Goal: Task Accomplishment & Management: Complete application form

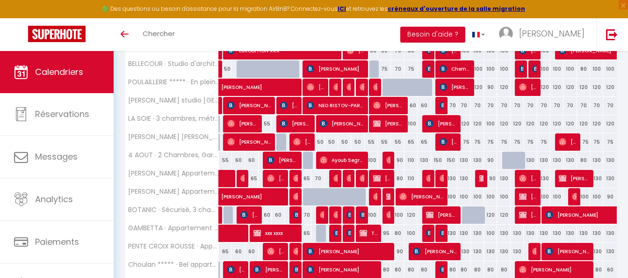
scroll to position [327, 0]
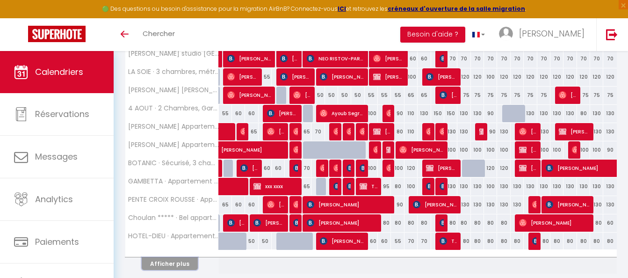
click at [171, 257] on button "Afficher plus" at bounding box center [170, 263] width 56 height 13
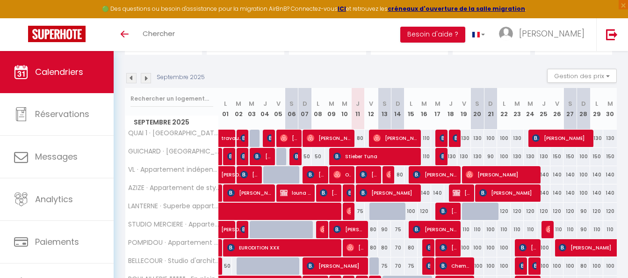
scroll to position [93, 0]
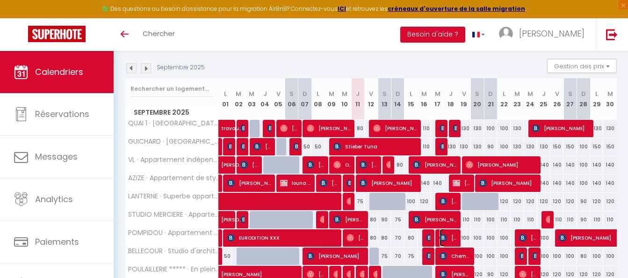
click at [445, 237] on img at bounding box center [442, 237] width 7 height 7
click at [0, 0] on div at bounding box center [0, 0] width 0 height 0
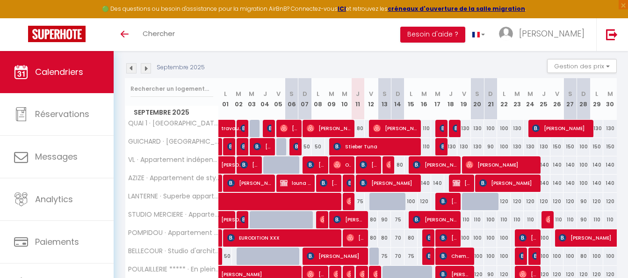
click at [0, 0] on div at bounding box center [0, 0] width 0 height 0
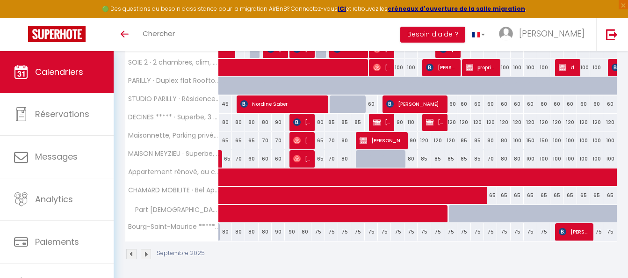
scroll to position [703, 0]
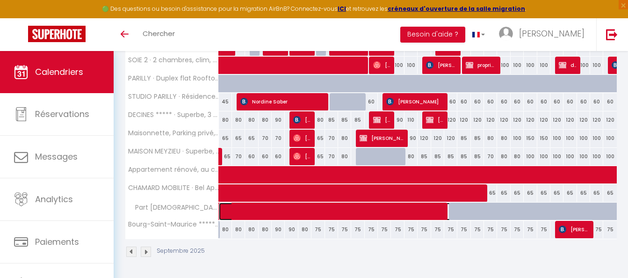
click at [442, 210] on span at bounding box center [409, 211] width 365 height 18
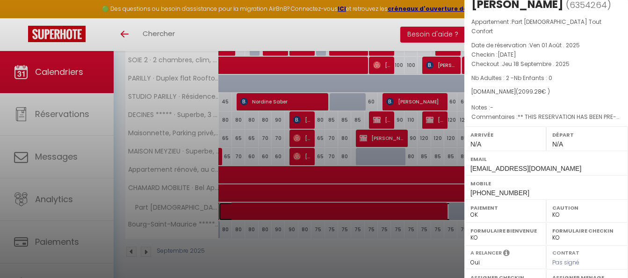
scroll to position [0, 0]
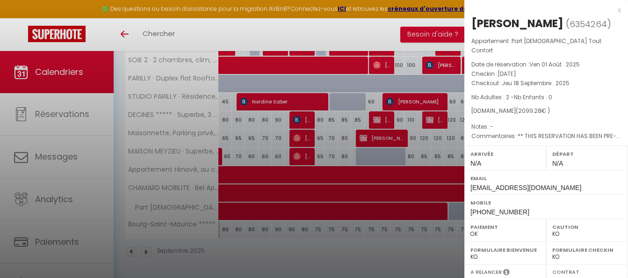
click at [245, 154] on div at bounding box center [314, 139] width 628 height 278
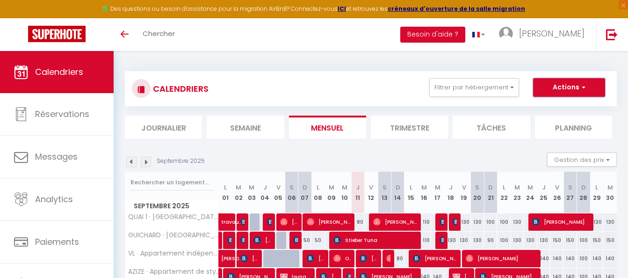
click at [563, 89] on button "Actions" at bounding box center [569, 87] width 72 height 19
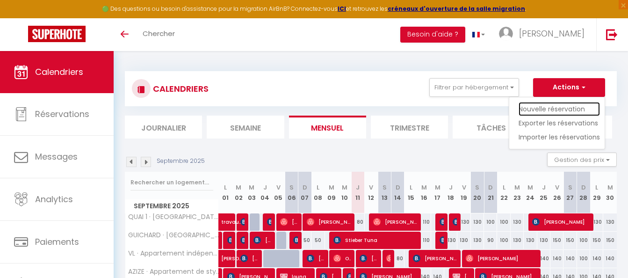
click at [541, 106] on link "Nouvelle réservation" at bounding box center [558, 109] width 81 height 14
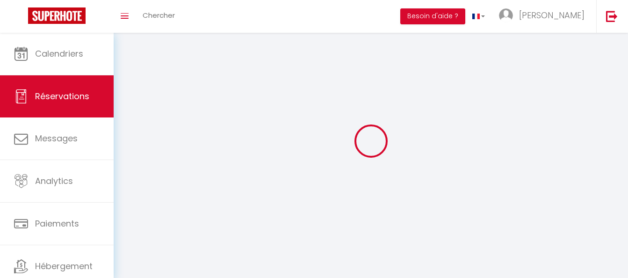
select select
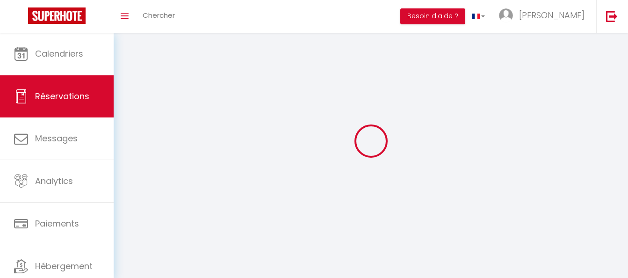
select select
checkbox input "false"
select select
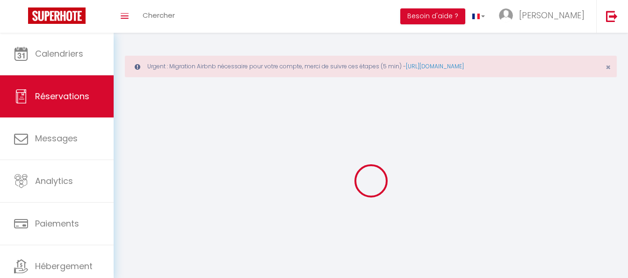
select select
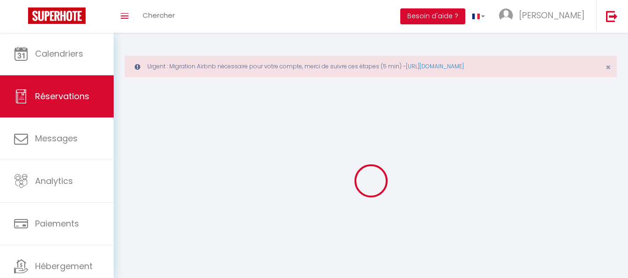
select select
checkbox input "false"
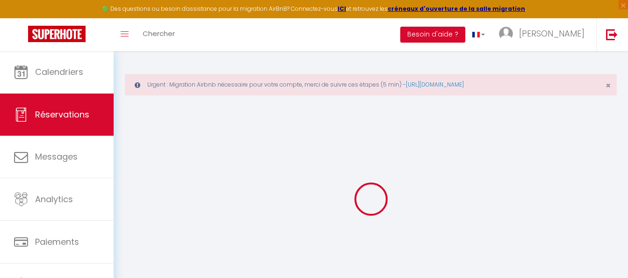
select select
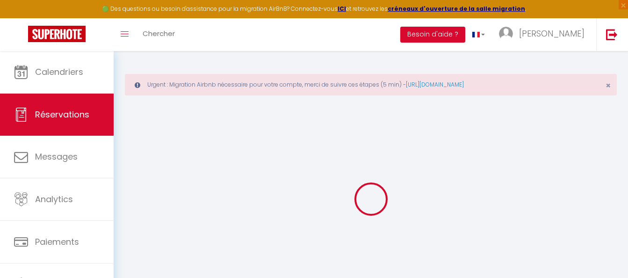
select select
checkbox input "false"
select select
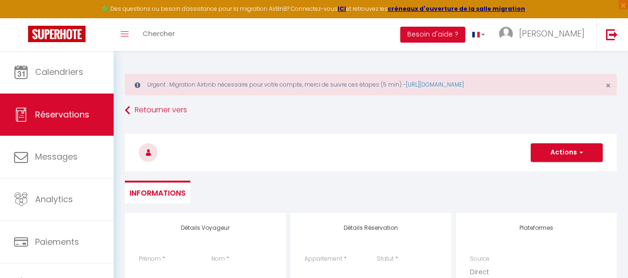
select select
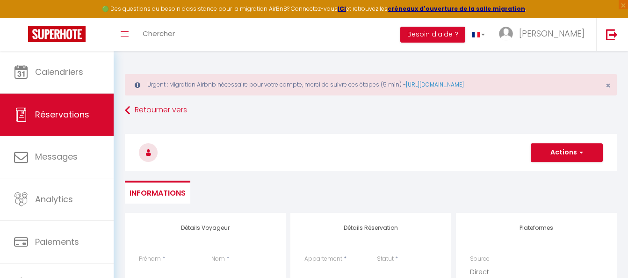
checkbox input "false"
select select
click at [563, 153] on button "Actions" at bounding box center [566, 152] width 72 height 19
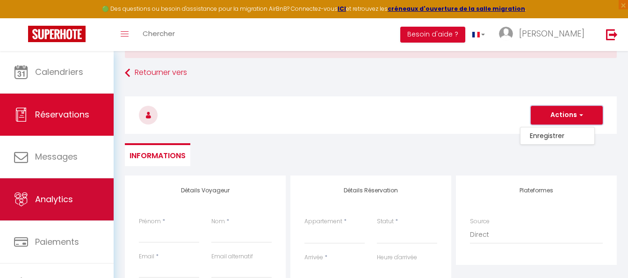
scroll to position [140, 0]
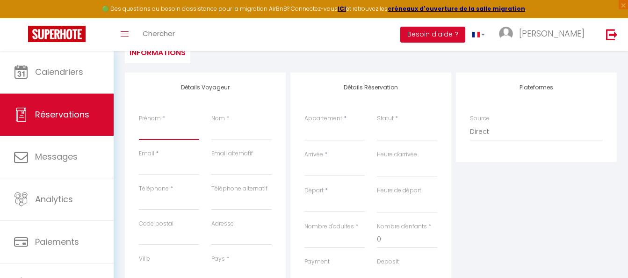
click at [172, 132] on input "Prénom" at bounding box center [169, 131] width 60 height 17
type input "p"
select select
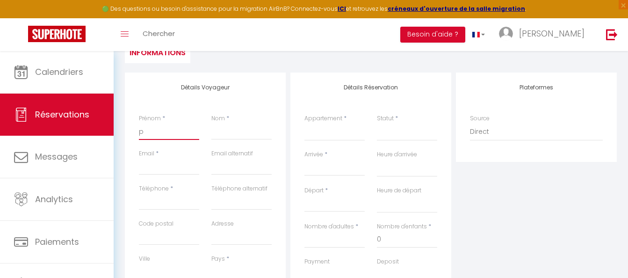
select select
checkbox input "false"
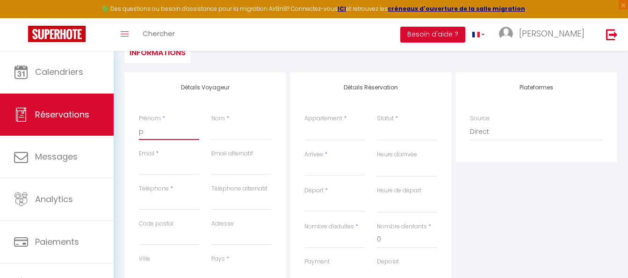
type input "pr"
select select
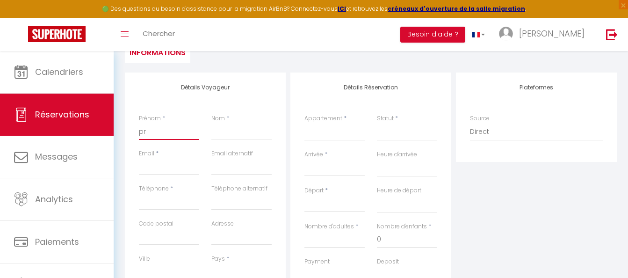
select select
checkbox input "false"
type input "pro"
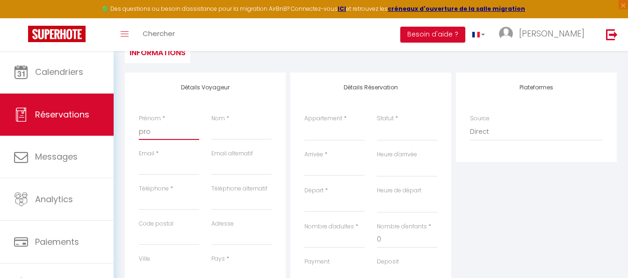
select select
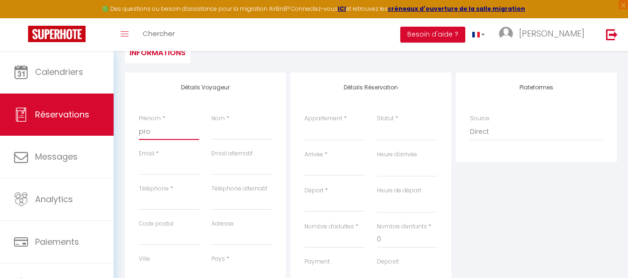
select select
checkbox input "false"
type input "prol"
select select
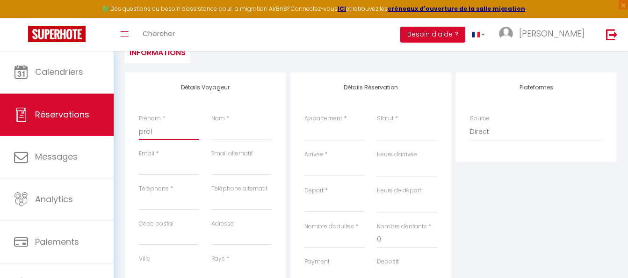
select select
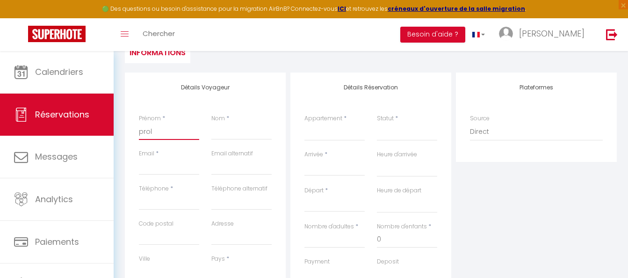
select select
checkbox input "false"
type input "prolo"
select select
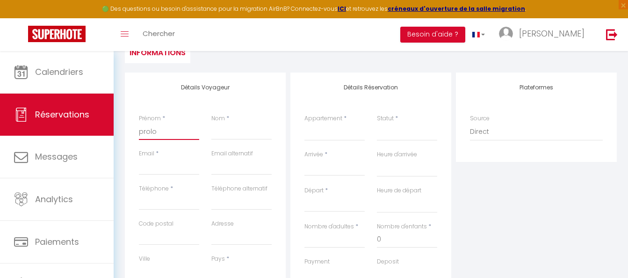
select select
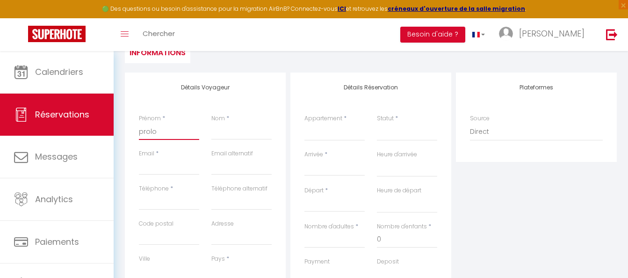
checkbox input "false"
type input "prolong"
select select
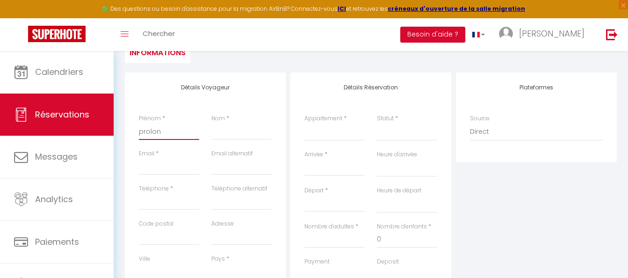
select select
checkbox input "false"
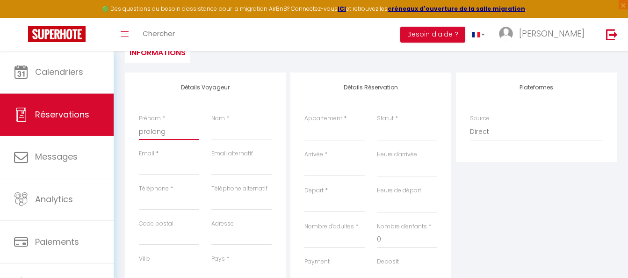
type input "prolonga"
select select
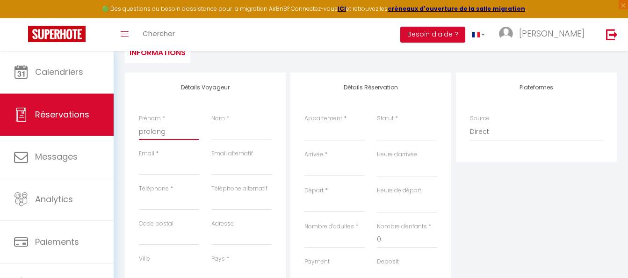
select select
checkbox input "false"
type input "prolongat"
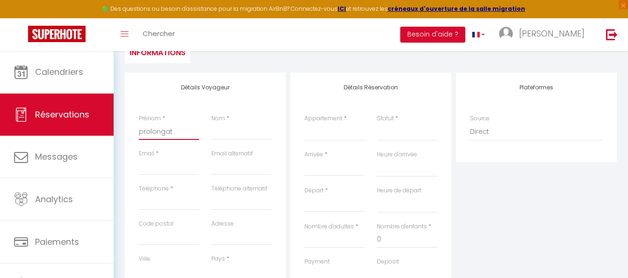
select select
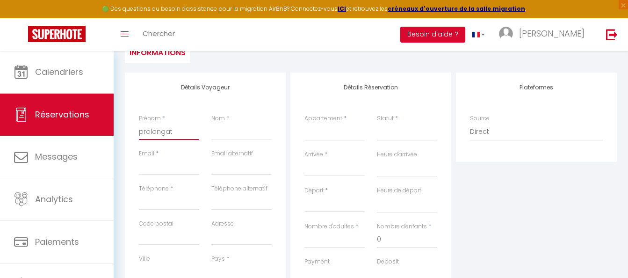
select select
checkbox input "false"
type input "prolongati"
select select
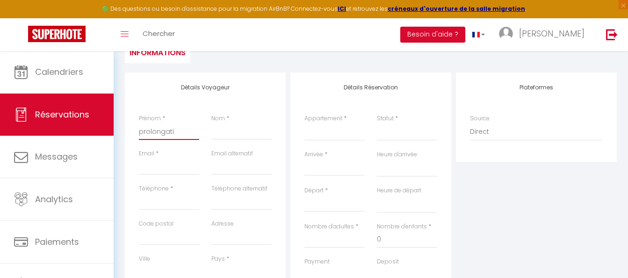
select select
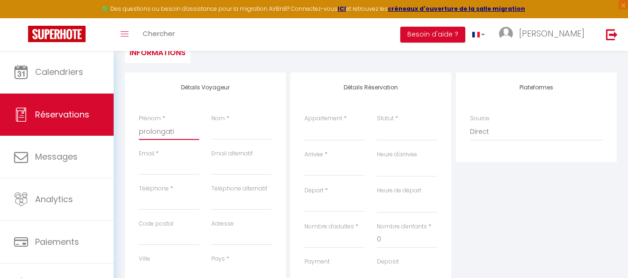
select select
checkbox input "false"
type input "prolongatio"
select select
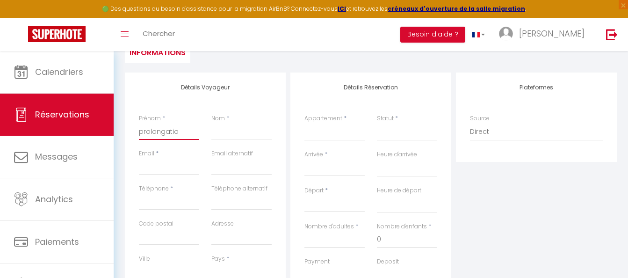
select select
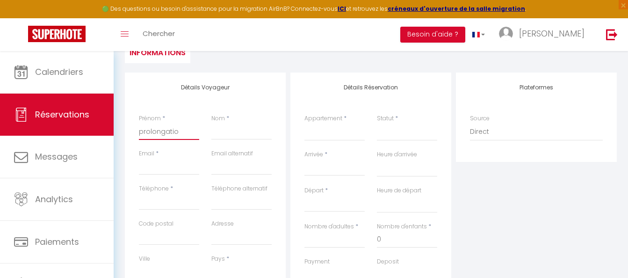
checkbox input "false"
type input "prolongation"
select select
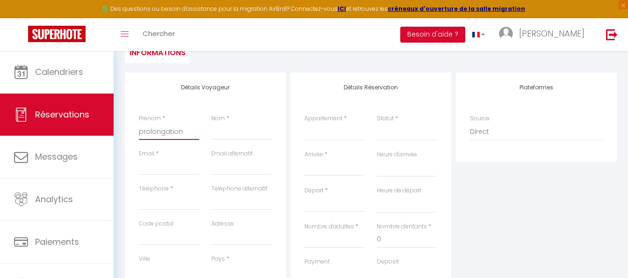
select select
checkbox input "false"
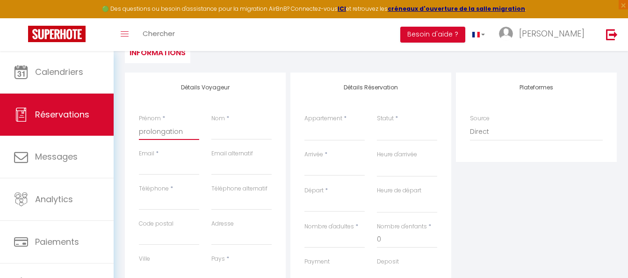
type input "prolongation"
select select
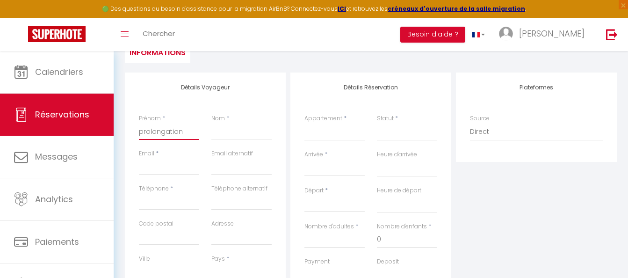
select select
checkbox input "false"
click at [172, 132] on input "prolongation" at bounding box center [169, 131] width 60 height 17
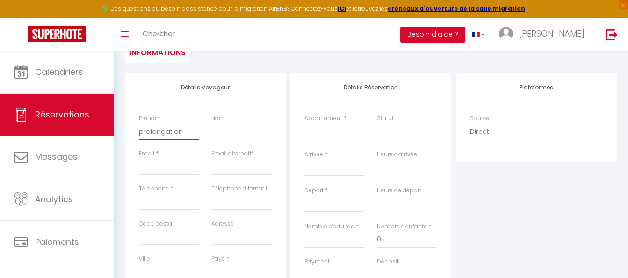
type input "prolongation"
type input "t"
select select
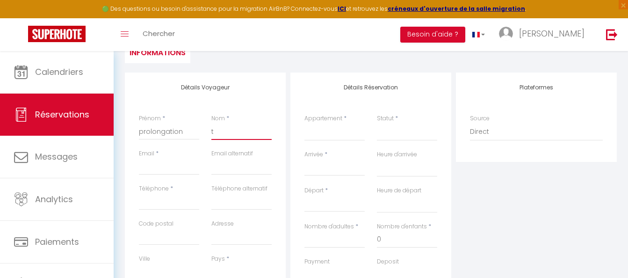
select select
checkbox input "false"
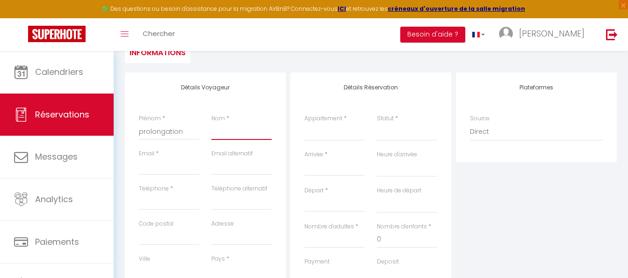
select select
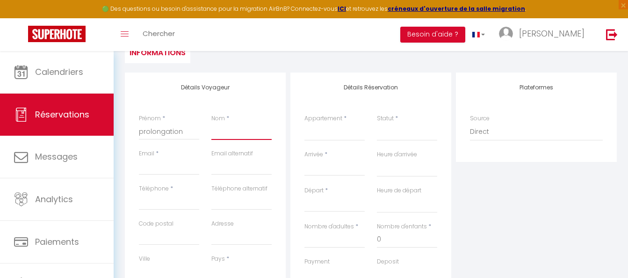
select select
checkbox input "false"
type input "e"
select select
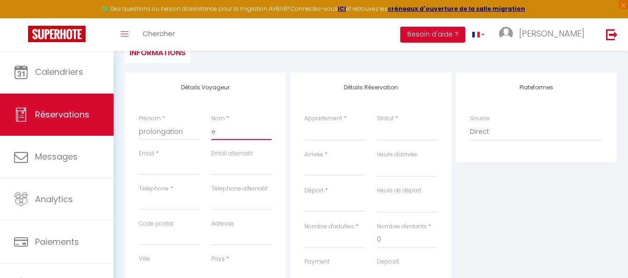
select select
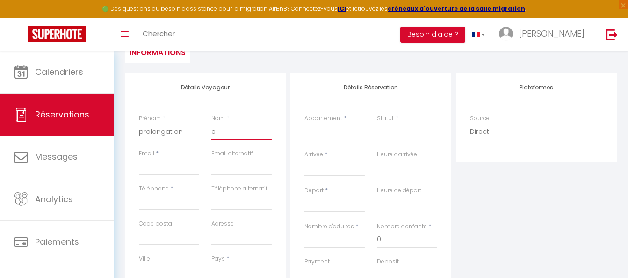
select select
checkbox input "false"
type input "et"
select select
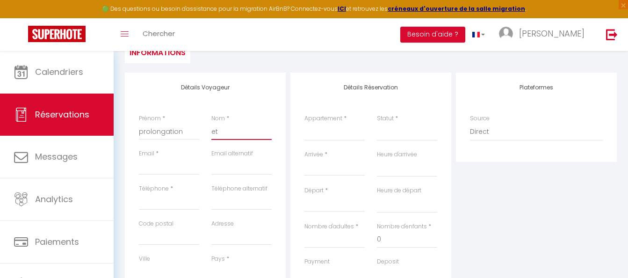
select select
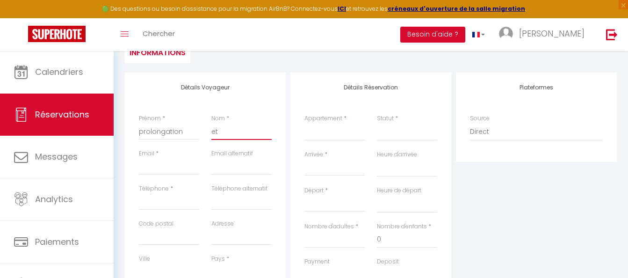
checkbox input "false"
type input "etie"
select select
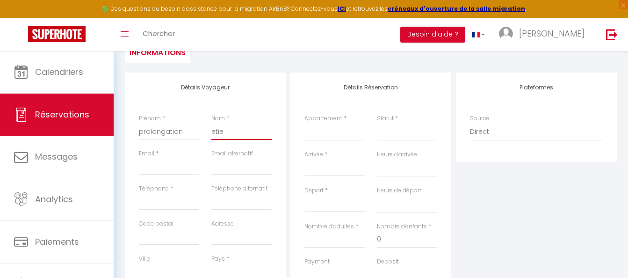
select select
checkbox input "false"
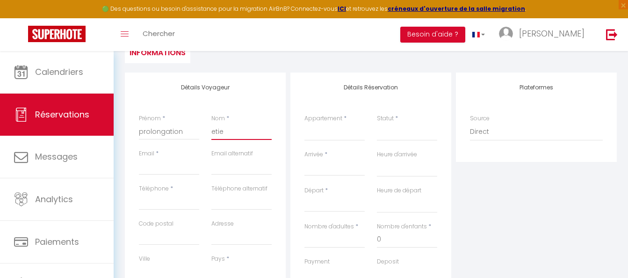
type input "etien"
select select
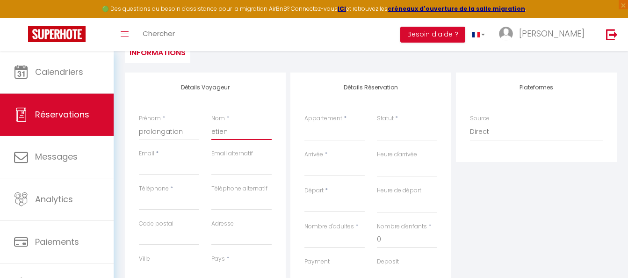
select select
checkbox input "false"
select select
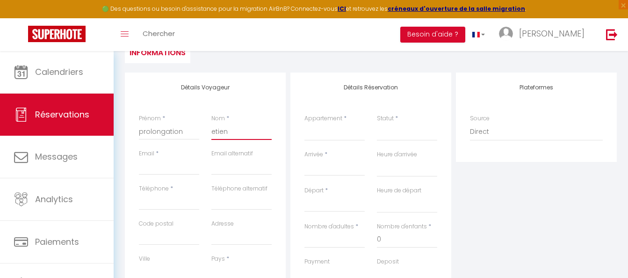
select select
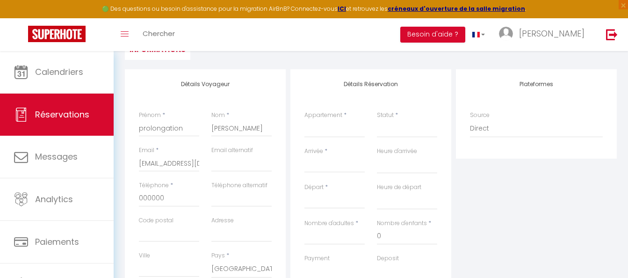
scroll to position [309, 0]
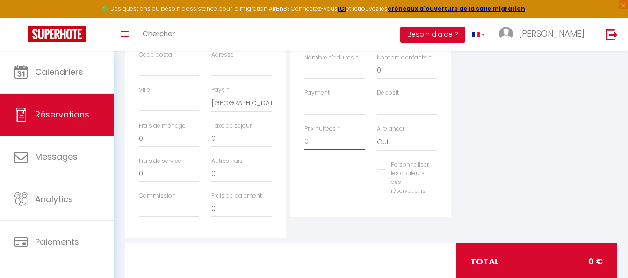
click at [327, 146] on input "0" at bounding box center [334, 141] width 60 height 17
drag, startPoint x: 288, startPoint y: 147, endPoint x: 281, endPoint y: 148, distance: 7.6
click at [281, 148] on div "Détails Voyageur Prénom * prolongation Nom * etienne blocaille Email * xxxx@xx.…" at bounding box center [370, 71] width 496 height 334
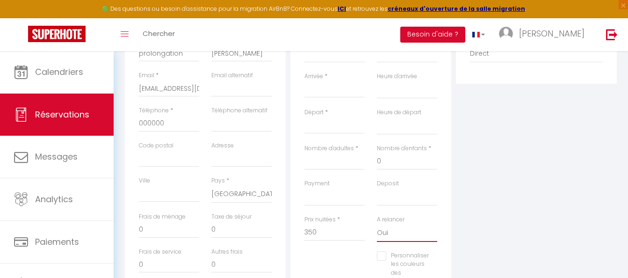
scroll to position [169, 0]
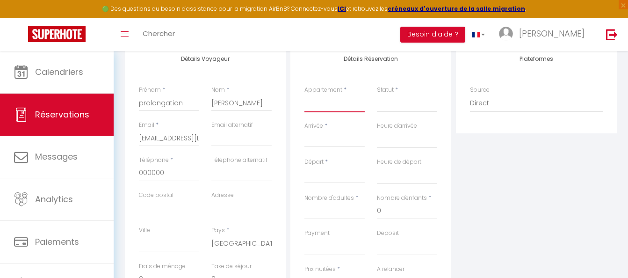
click at [342, 104] on select "QUAI 1 · Porte DU VIEUX LYON GUICHARD · Porte DU VIEUX LYON 2 VL · Appartement …" at bounding box center [334, 103] width 60 height 18
click at [304, 94] on select "QUAI 1 · Porte DU VIEUX LYON GUICHARD · Porte DU VIEUX LYON 2 VL · Appartement …" at bounding box center [334, 103] width 60 height 18
click at [392, 102] on select "Confirmé Non Confirmé Annulé Annulé par le voyageur No Show Request" at bounding box center [407, 103] width 60 height 18
click at [398, 103] on select "Confirmé Non Confirmé Annulé Annulé par le voyageur No Show Request" at bounding box center [407, 103] width 60 height 18
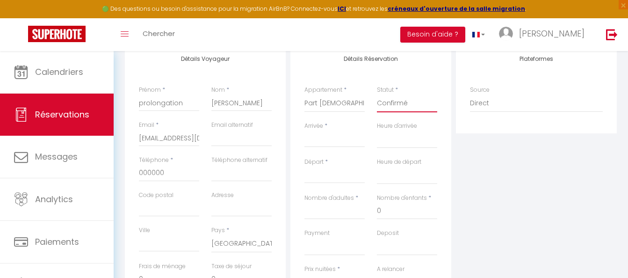
click at [377, 94] on select "Confirmé Non Confirmé Annulé Annulé par le voyageur No Show Request" at bounding box center [407, 103] width 60 height 18
click at [335, 144] on input "Arrivée" at bounding box center [334, 140] width 60 height 12
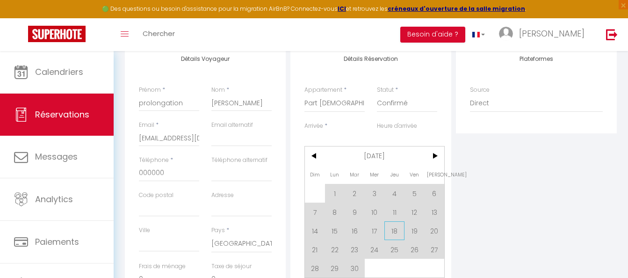
click at [393, 233] on span "18" at bounding box center [394, 230] width 20 height 19
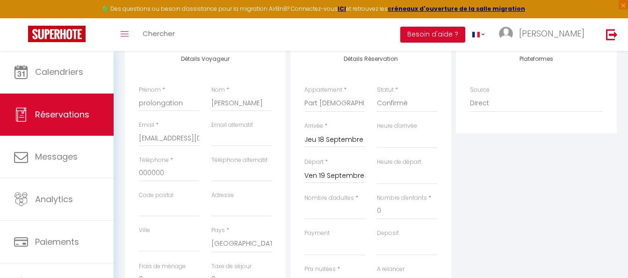
click at [320, 174] on input "Ven 19 Septembre 2025" at bounding box center [334, 176] width 60 height 12
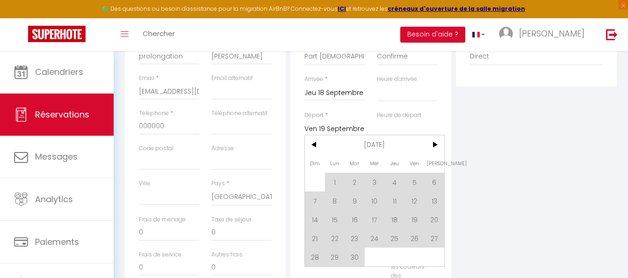
scroll to position [262, 0]
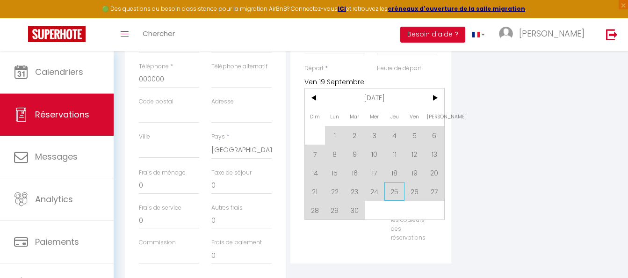
click at [398, 193] on span "25" at bounding box center [394, 191] width 20 height 19
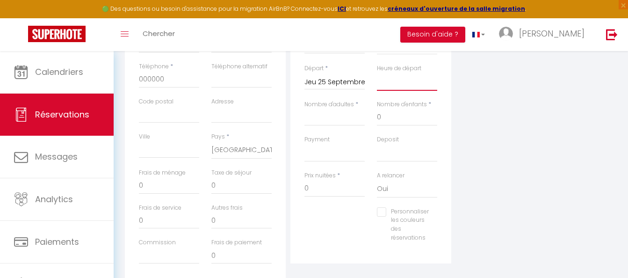
click at [401, 82] on select "00:00 00:30 01:00 01:30 02:00 02:30 03:00 03:30 04:00 04:30 05:00 05:30 06:00 0…" at bounding box center [407, 82] width 60 height 18
click at [377, 73] on select "00:00 00:30 01:00 01:30 02:00 02:30 03:00 03:30 04:00 04:30 05:00 05:30 06:00 0…" at bounding box center [407, 82] width 60 height 18
click at [331, 119] on input "Nombre d'adultes" at bounding box center [334, 117] width 60 height 17
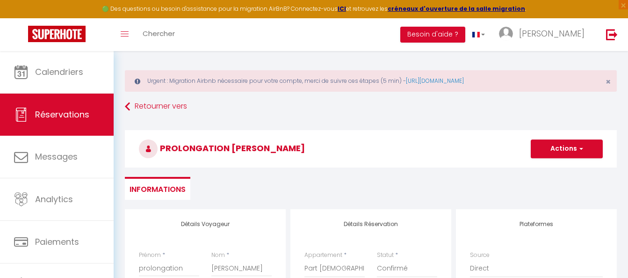
scroll to position [0, 0]
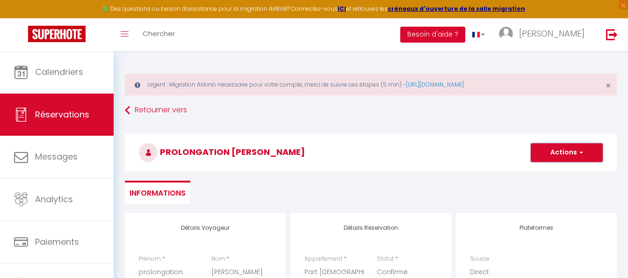
click at [570, 154] on button "Actions" at bounding box center [566, 152] width 72 height 19
click at [557, 173] on link "Enregistrer" at bounding box center [557, 173] width 74 height 12
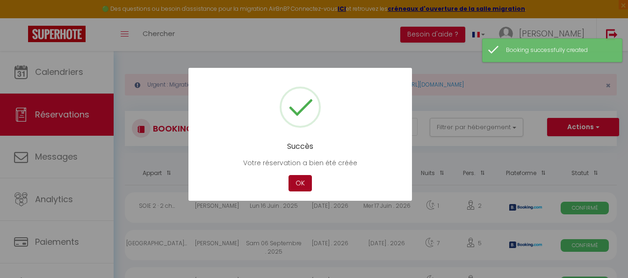
click at [302, 181] on button "OK" at bounding box center [299, 183] width 23 height 16
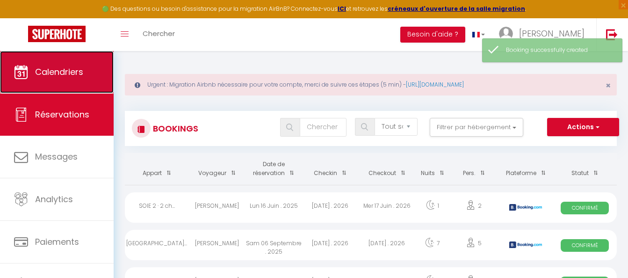
click at [56, 83] on link "Calendriers" at bounding box center [57, 72] width 114 height 42
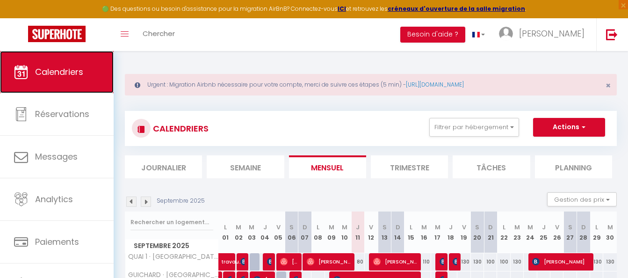
click at [76, 71] on span "Calendriers" at bounding box center [59, 72] width 48 height 12
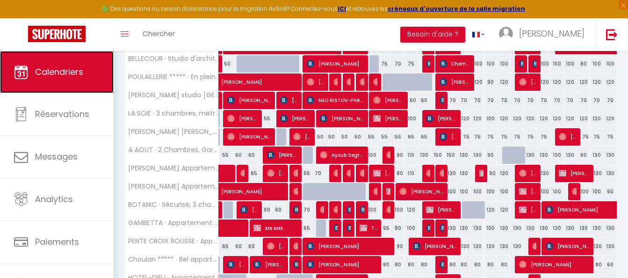
scroll to position [327, 0]
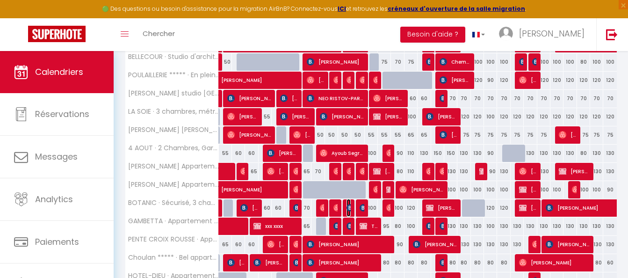
click at [347, 209] on img at bounding box center [349, 207] width 7 height 7
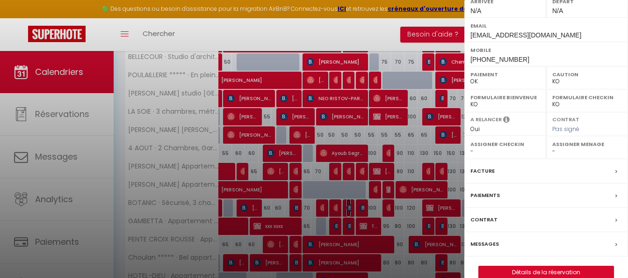
scroll to position [167, 0]
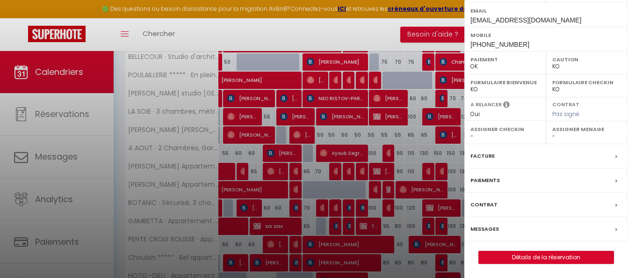
click at [503, 159] on div "Facture" at bounding box center [546, 156] width 164 height 24
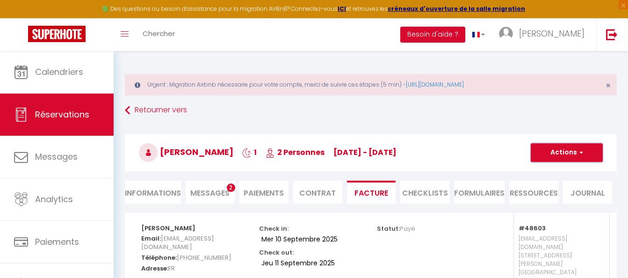
click at [573, 158] on button "Actions" at bounding box center [566, 152] width 72 height 19
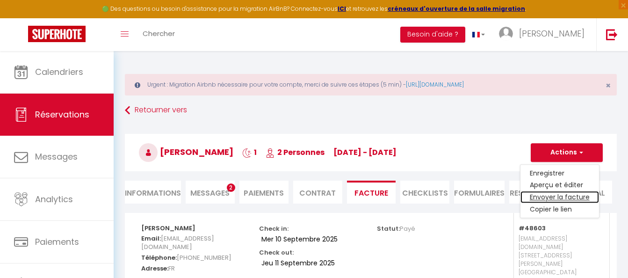
click at [554, 198] on link "Envoyer la facture" at bounding box center [559, 197] width 78 height 12
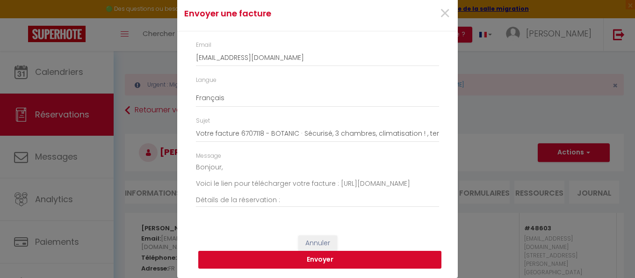
click at [322, 258] on button "Envoyer" at bounding box center [319, 259] width 243 height 18
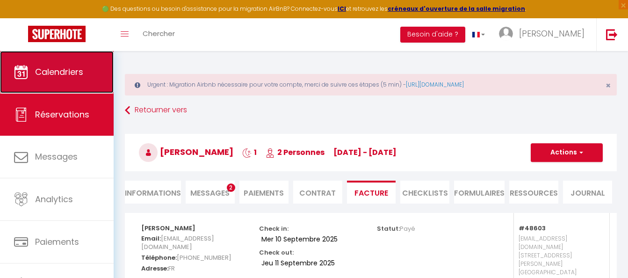
click at [60, 71] on span "Calendriers" at bounding box center [59, 72] width 48 height 12
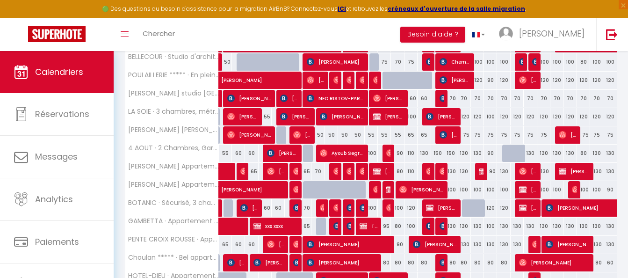
scroll to position [374, 0]
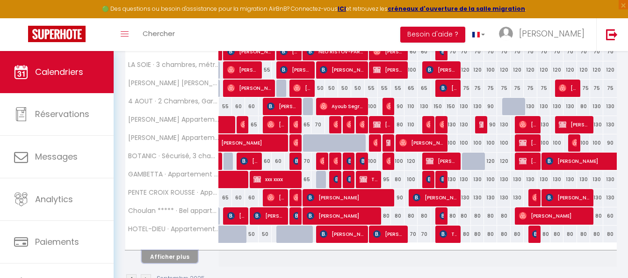
click at [165, 256] on button "Afficher plus" at bounding box center [170, 256] width 56 height 13
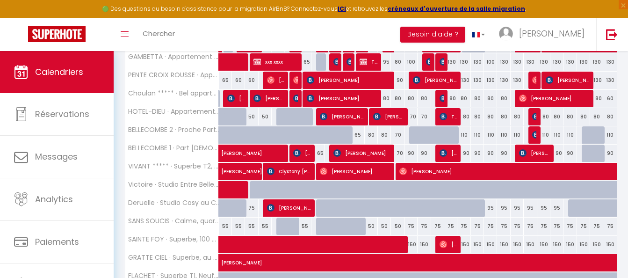
scroll to position [514, 0]
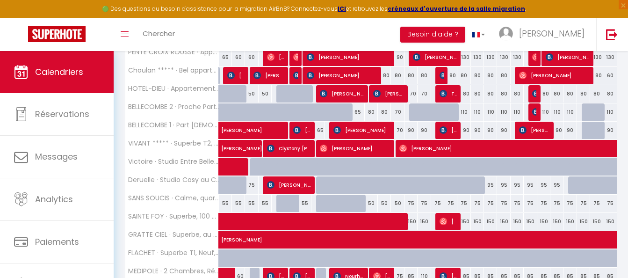
click at [461, 188] on div at bounding box center [463, 185] width 13 height 18
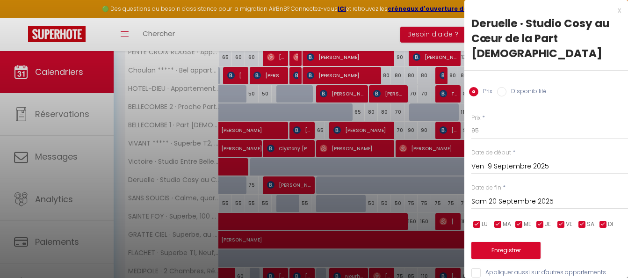
click at [518, 195] on input "Sam 20 Septembre 2025" at bounding box center [549, 201] width 157 height 12
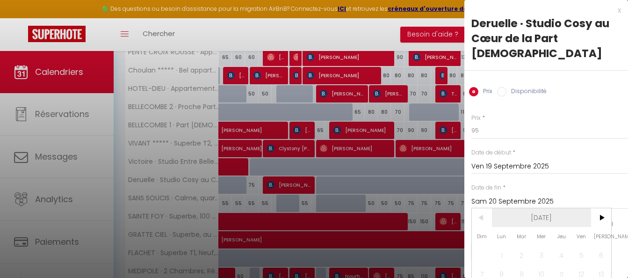
scroll to position [54, 0]
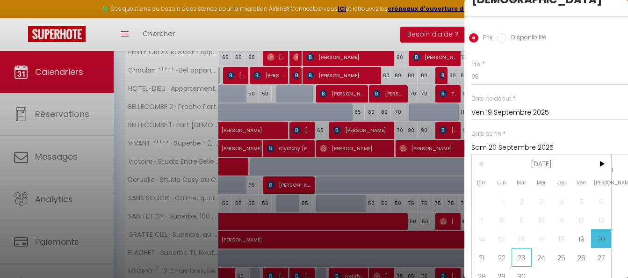
click at [519, 248] on span "23" at bounding box center [521, 257] width 20 height 19
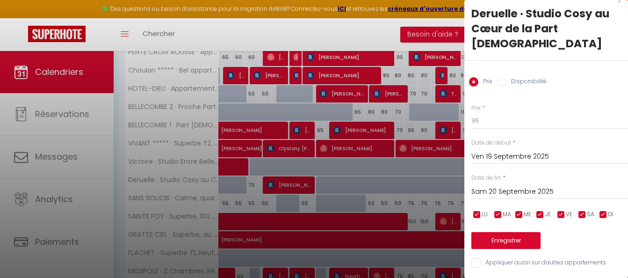
click at [510, 21] on div "Deruelle · Studio Cosy au Cœur de la Part [DEMOGRAPHIC_DATA]" at bounding box center [546, 28] width 150 height 45
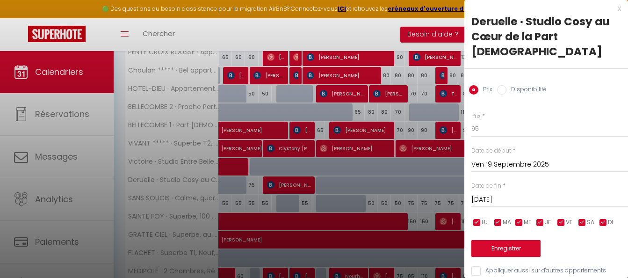
click at [506, 85] on input "Disponibilité" at bounding box center [501, 89] width 9 height 9
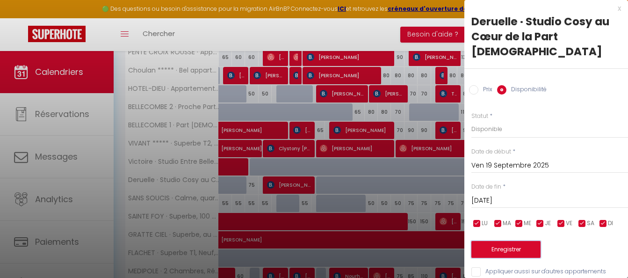
click at [524, 241] on button "Enregistrer" at bounding box center [505, 249] width 69 height 17
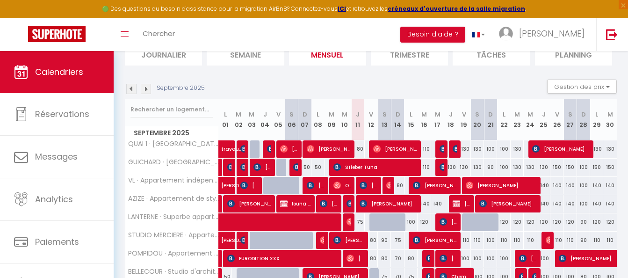
scroll to position [0, 0]
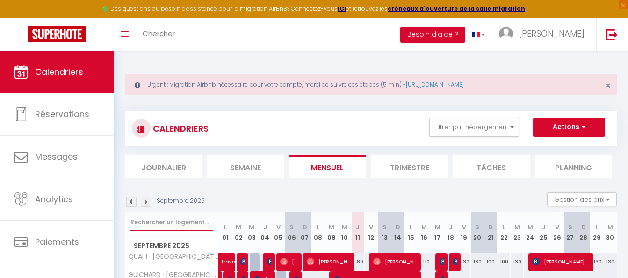
click at [160, 221] on input "text" at bounding box center [171, 222] width 83 height 17
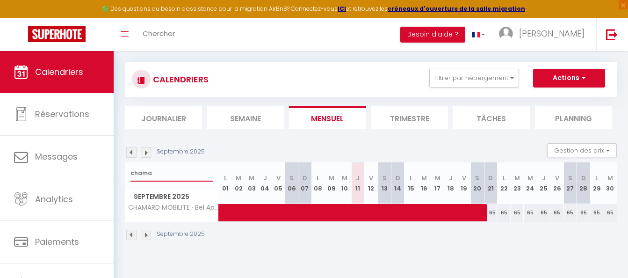
scroll to position [51, 0]
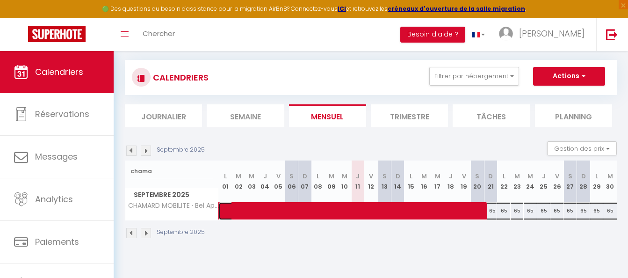
click at [571, 210] on span at bounding box center [442, 211] width 430 height 18
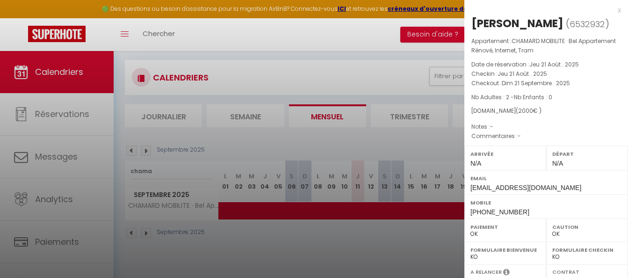
click at [608, 9] on div "x" at bounding box center [542, 10] width 157 height 11
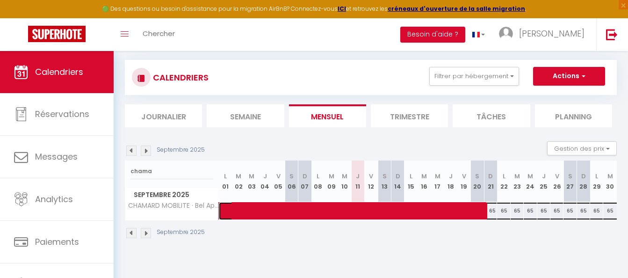
click at [569, 210] on span at bounding box center [442, 211] width 430 height 18
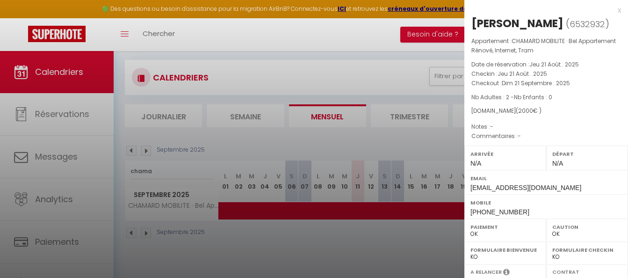
click at [561, 135] on p "Commentaires : -" at bounding box center [546, 135] width 150 height 9
click at [612, 12] on div "x" at bounding box center [542, 10] width 157 height 11
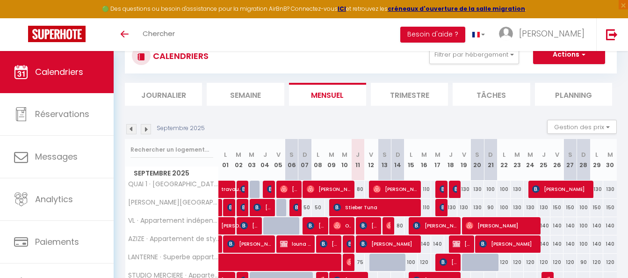
scroll to position [51, 0]
